Goal: Find specific fact: Find specific fact

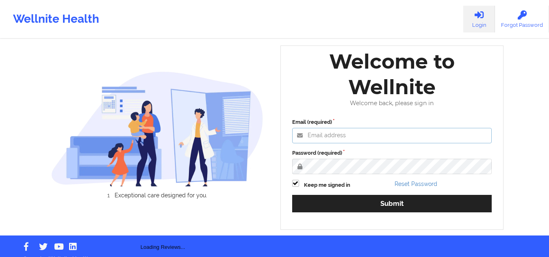
type input "[EMAIL_ADDRESS][DOMAIN_NAME]"
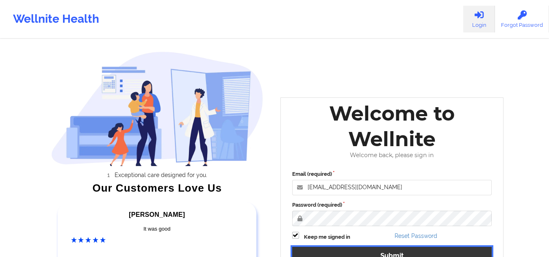
click at [314, 249] on button "Submit" at bounding box center [392, 255] width 200 height 17
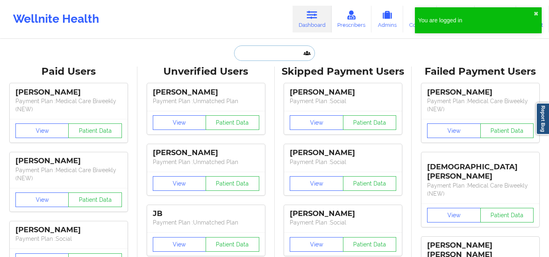
click at [264, 52] on input "text" at bounding box center [274, 53] width 80 height 15
paste input "[PERSON_NAME]"
type input "[PERSON_NAME]"
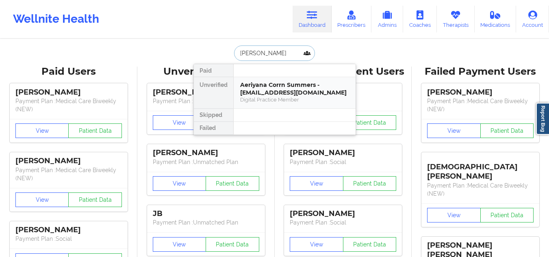
click at [249, 93] on div "Aeriyana Corrn Summers - [EMAIL_ADDRESS][DOMAIN_NAME]" at bounding box center [294, 88] width 109 height 15
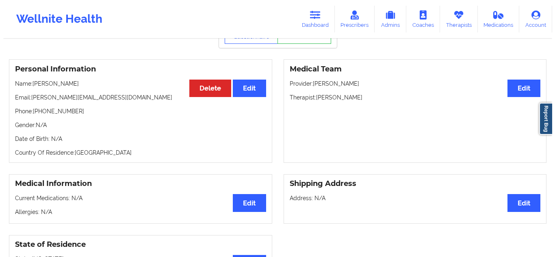
scroll to position [27, 0]
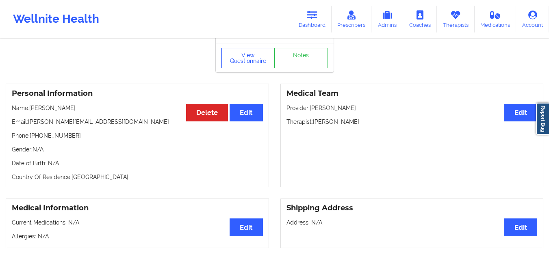
click at [241, 68] on button "View Questionnaire" at bounding box center [248, 58] width 54 height 20
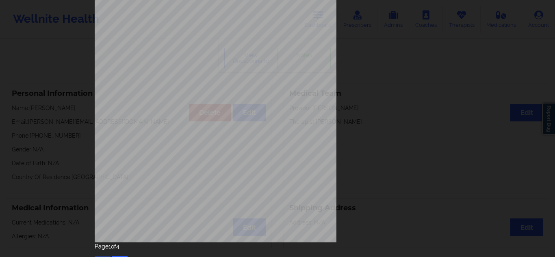
scroll to position [126, 0]
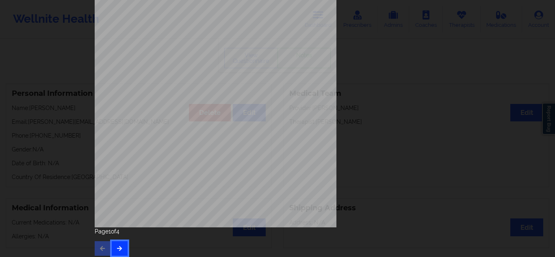
click at [117, 253] on button "button" at bounding box center [120, 248] width 16 height 15
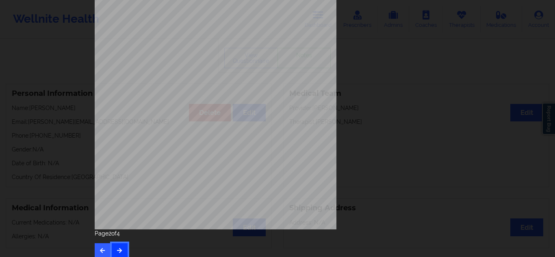
scroll to position [130, 0]
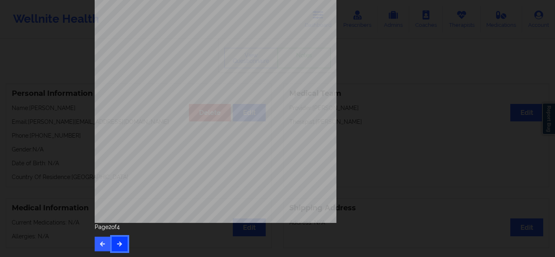
click at [119, 238] on button "button" at bounding box center [120, 244] width 16 height 15
click at [116, 252] on div "This patient has not provided the type of insurance Insurance Member ID for pat…" at bounding box center [277, 66] width 377 height 382
click at [119, 245] on icon "button" at bounding box center [119, 243] width 7 height 5
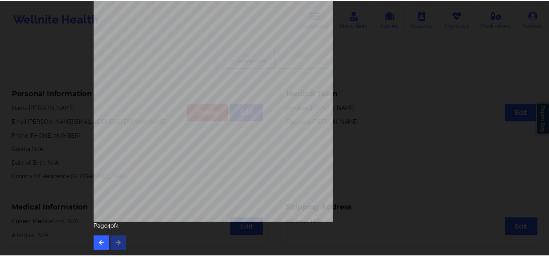
scroll to position [0, 0]
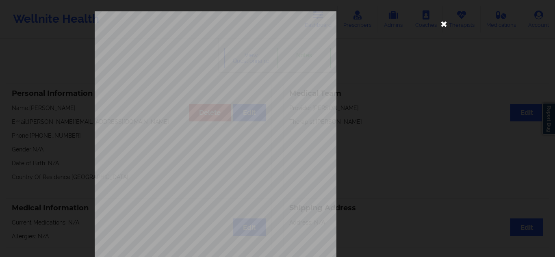
click at [438, 24] on icon at bounding box center [444, 23] width 13 height 13
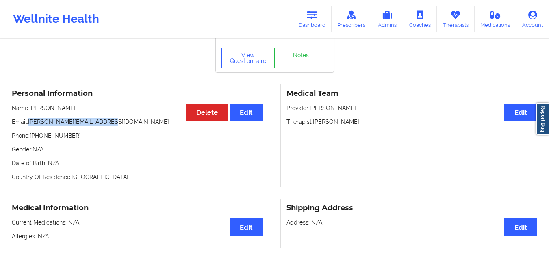
drag, startPoint x: 108, startPoint y: 130, endPoint x: 30, endPoint y: 128, distance: 78.4
click at [30, 126] on p "Email: [PERSON_NAME][EMAIL_ADDRESS][DOMAIN_NAME]" at bounding box center [137, 122] width 251 height 8
copy p "[PERSON_NAME][EMAIL_ADDRESS][DOMAIN_NAME]"
